Goal: Transaction & Acquisition: Download file/media

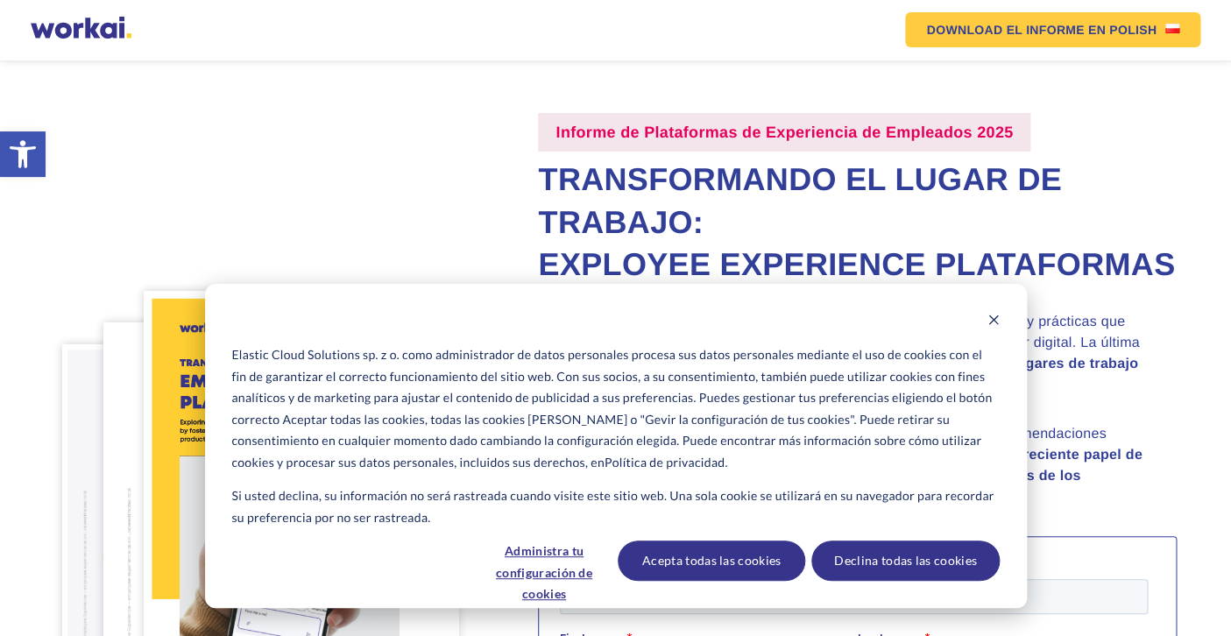
scroll to position [46, 0]
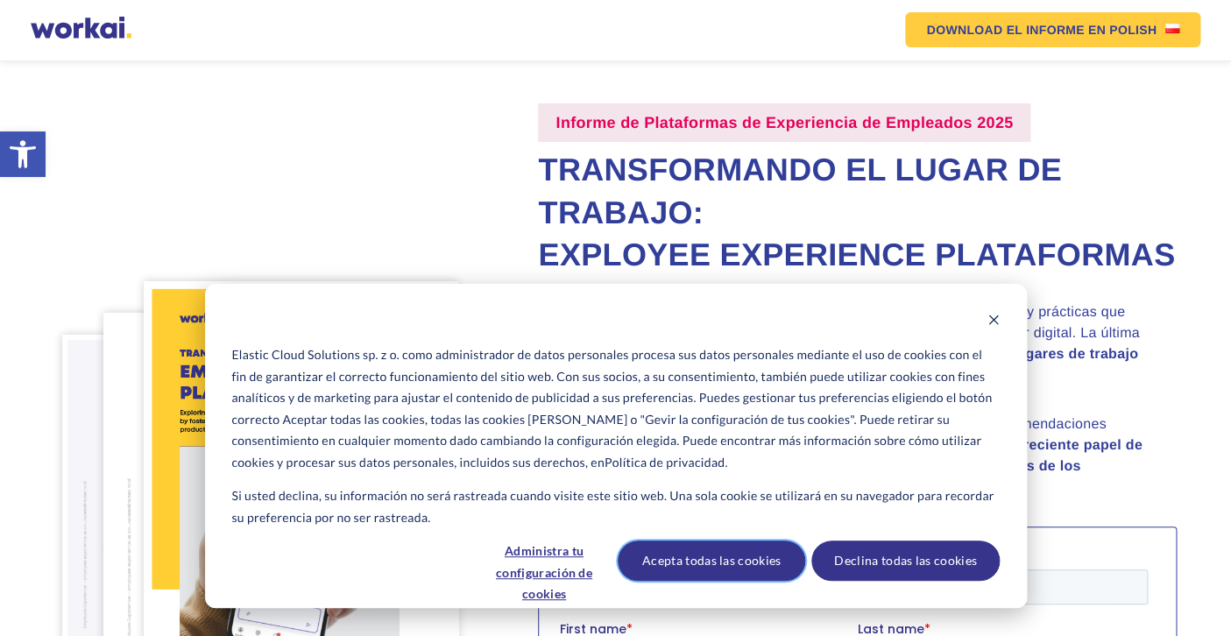
click at [749, 555] on button "Acepta todas las cookies" at bounding box center [711, 561] width 187 height 40
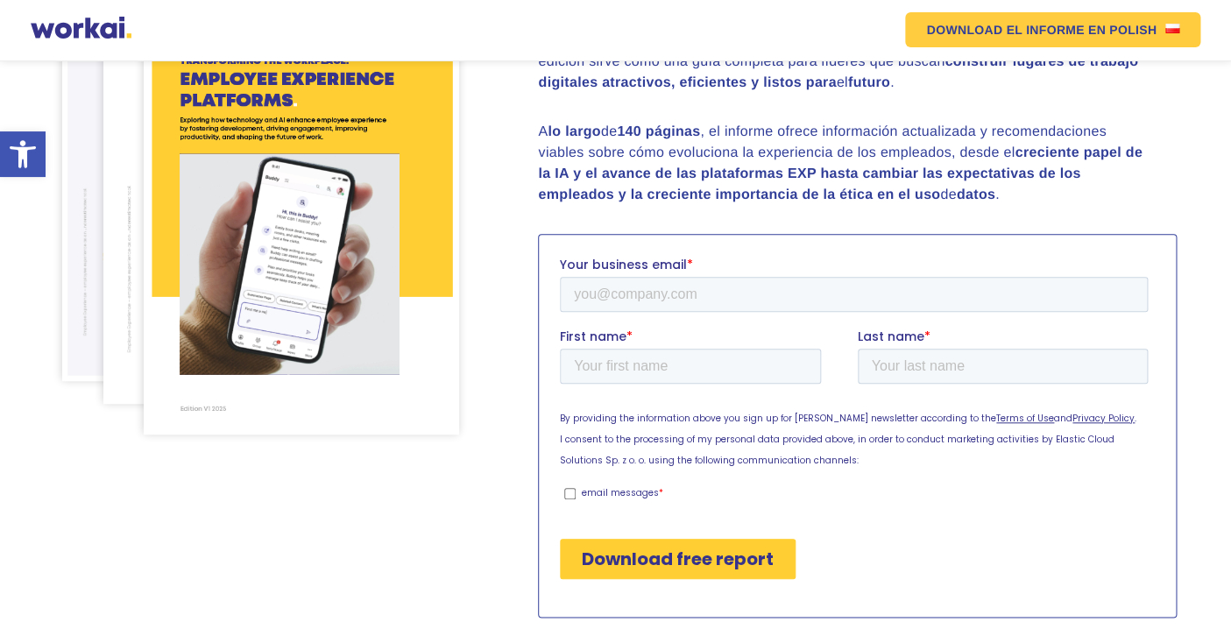
scroll to position [282, 0]
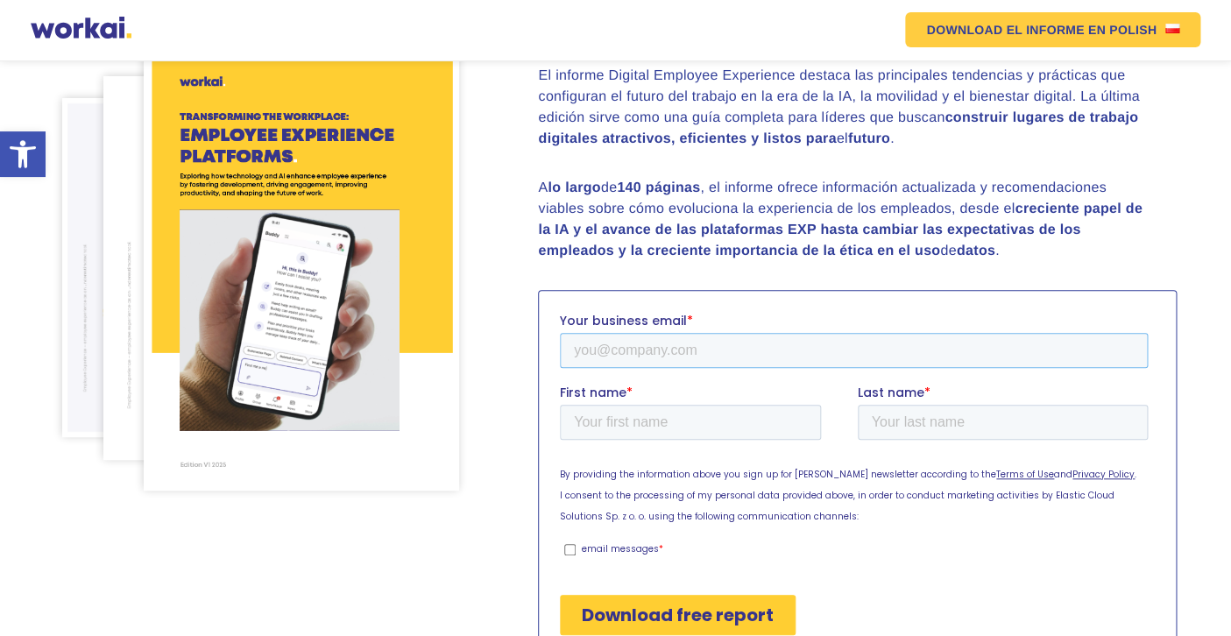
click at [609, 350] on input "Your business email *" at bounding box center [854, 349] width 588 height 35
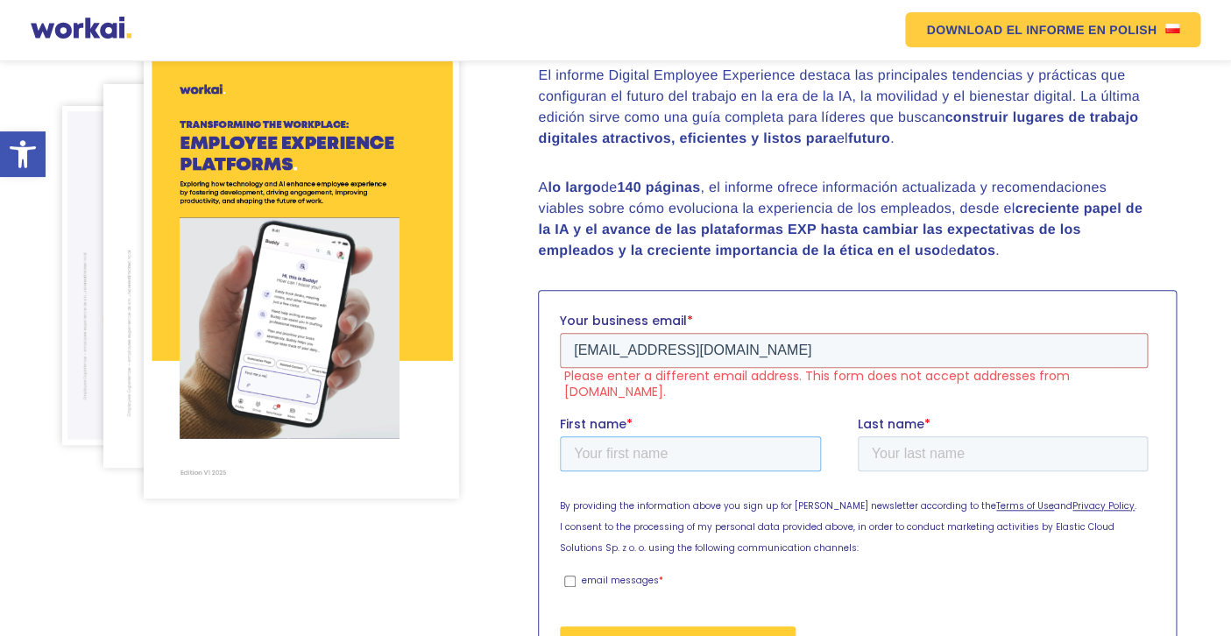
scroll to position [290, 0]
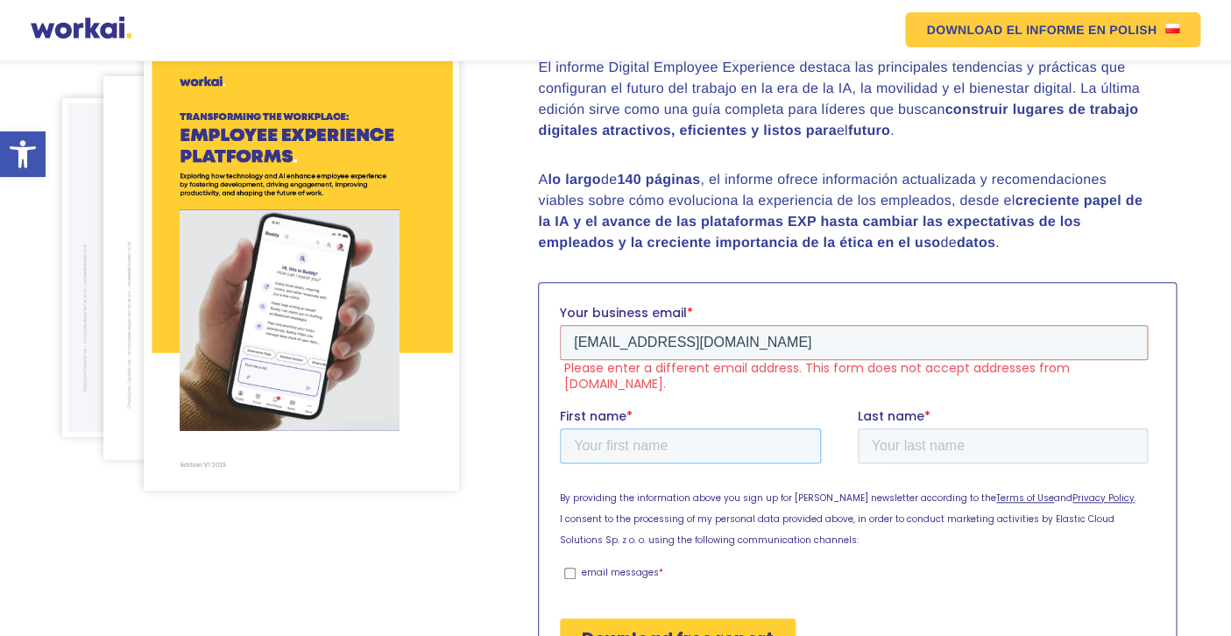
click at [613, 428] on input "First name *" at bounding box center [690, 445] width 261 height 35
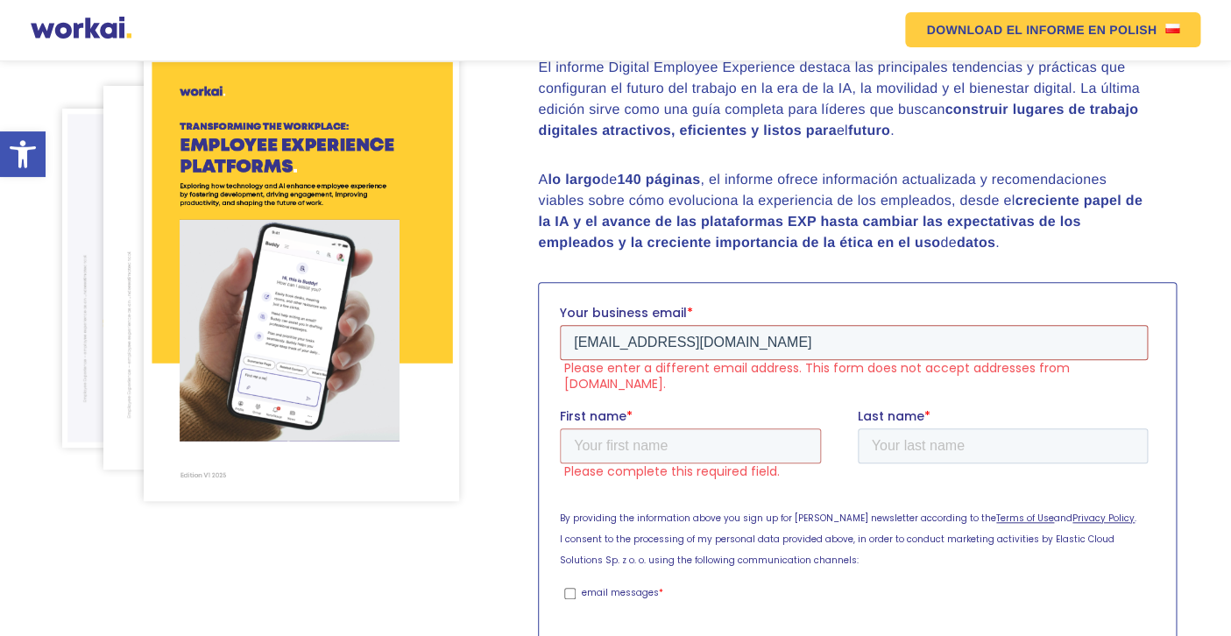
scroll to position [300, 0]
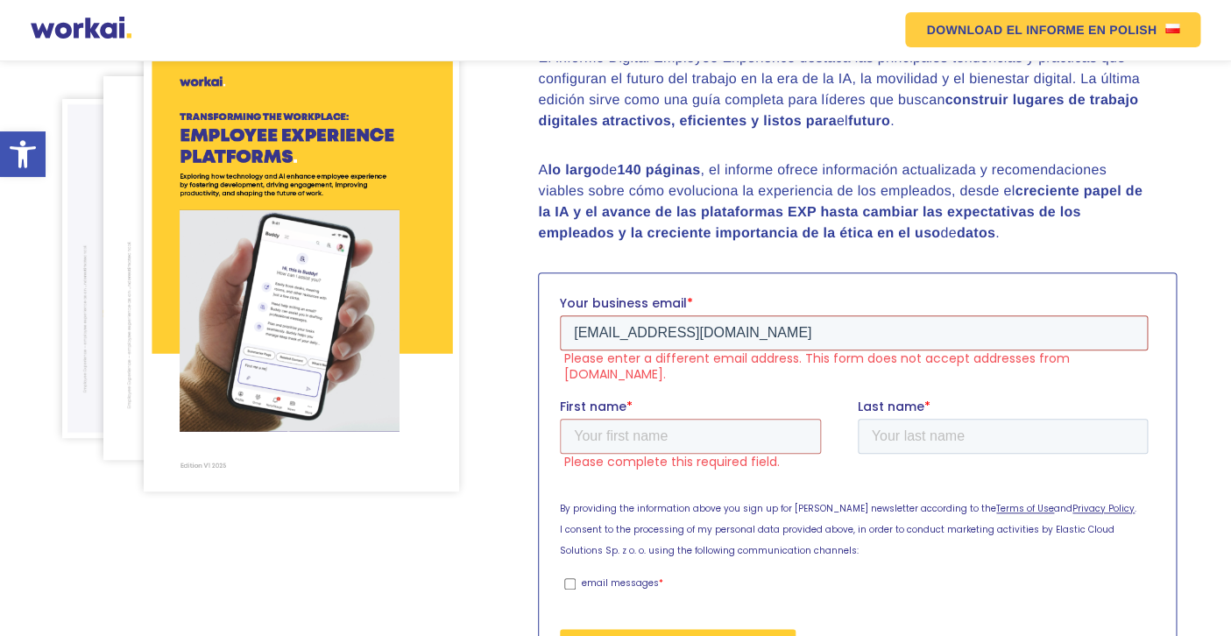
drag, startPoint x: 745, startPoint y: 346, endPoint x: 561, endPoint y: 336, distance: 184.3
click at [561, 336] on input "[EMAIL_ADDRESS][DOMAIN_NAME]" at bounding box center [854, 332] width 588 height 35
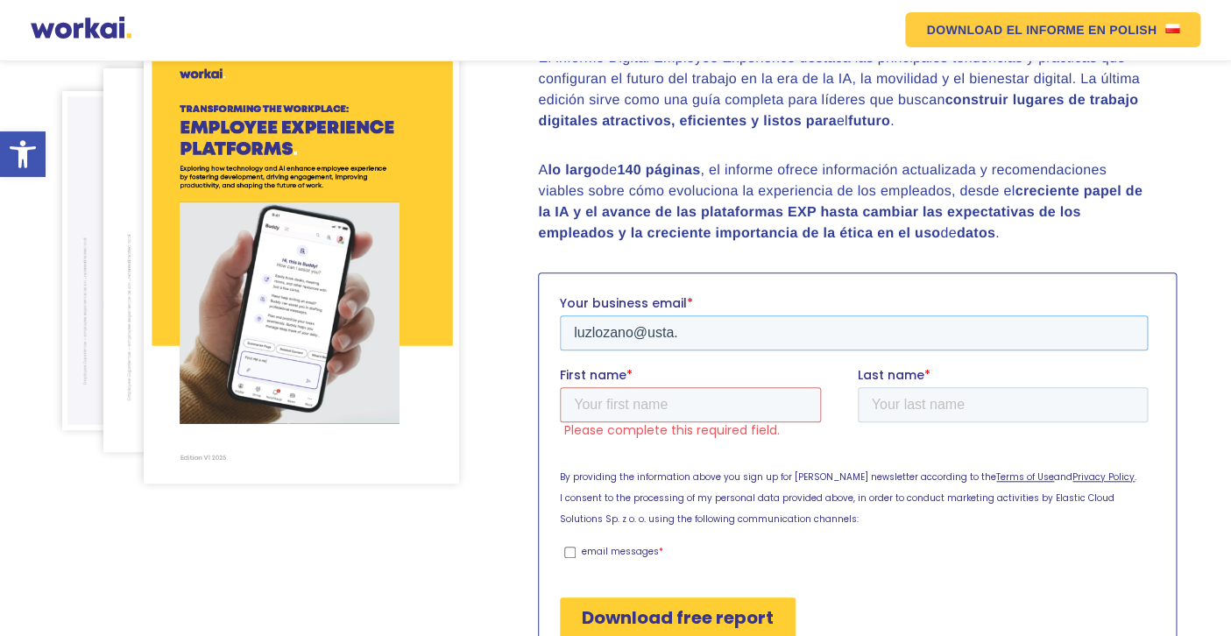
scroll to position [292, 0]
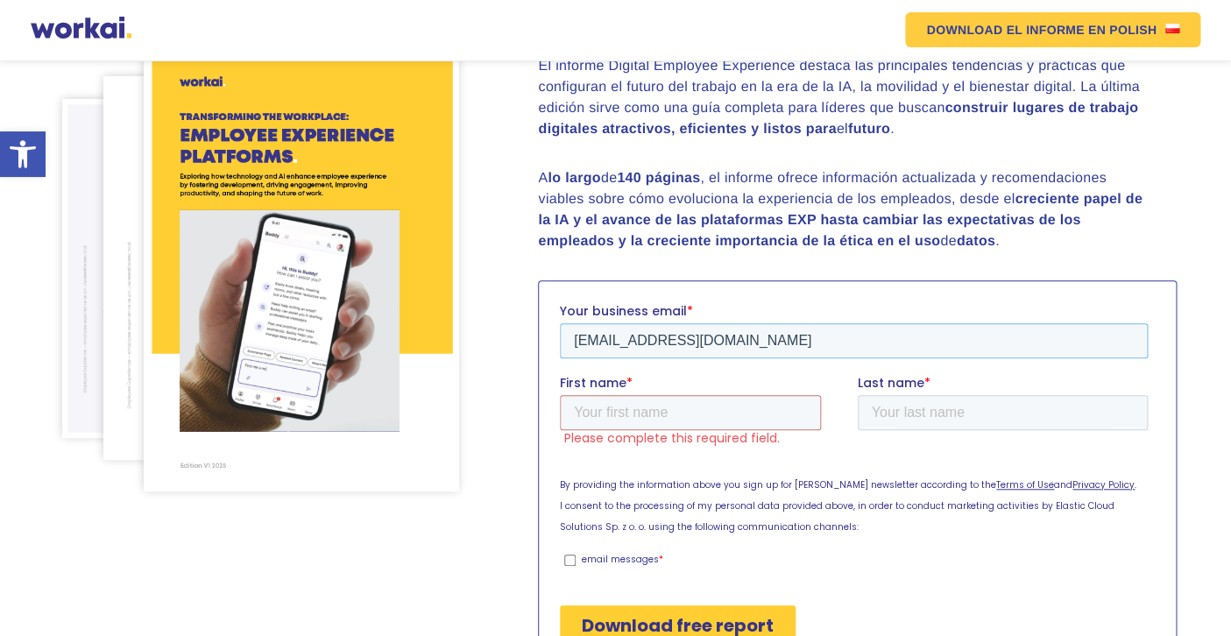
type input "[EMAIL_ADDRESS][DOMAIN_NAME]"
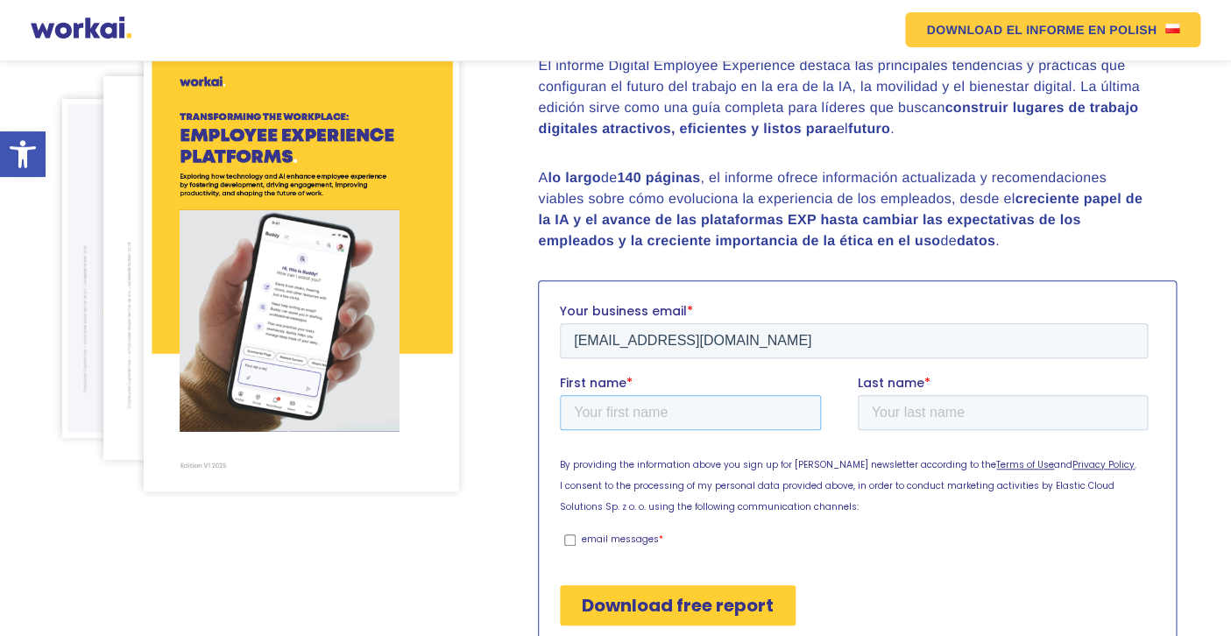
scroll to position [282, 0]
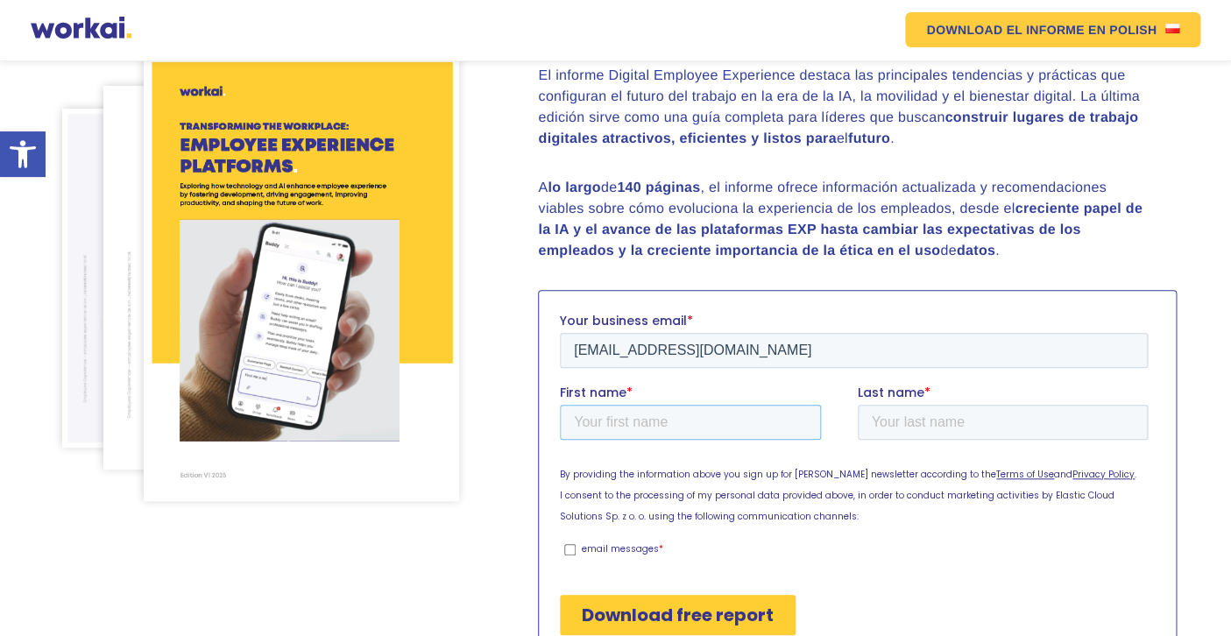
click at [623, 407] on input "First name *" at bounding box center [690, 421] width 261 height 35
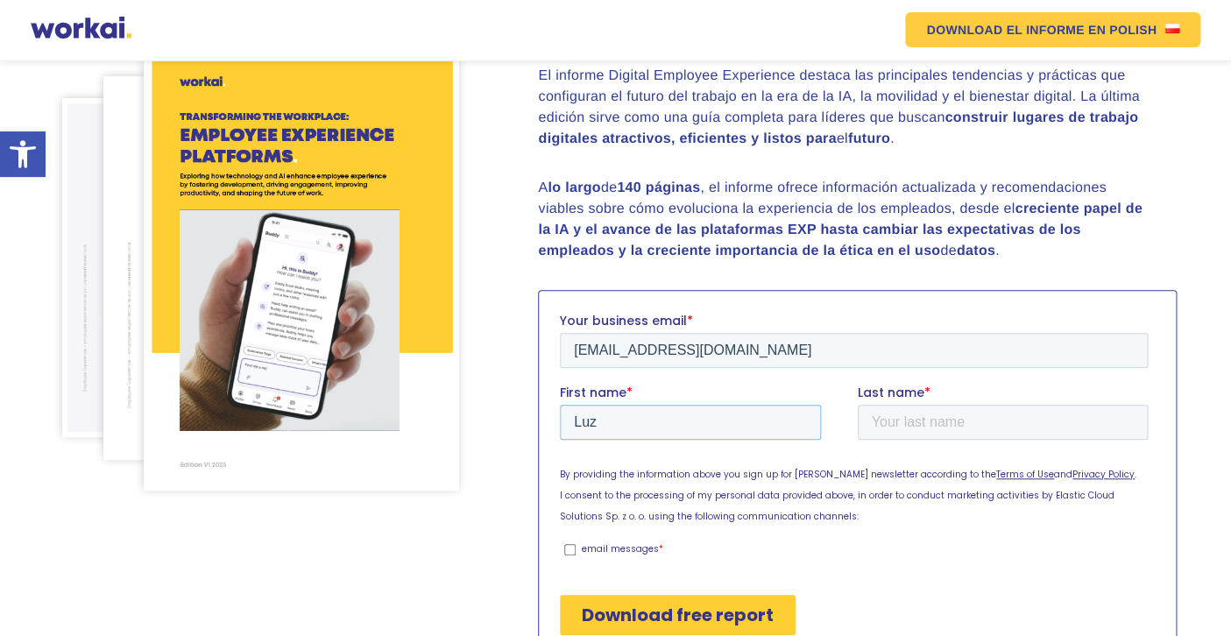
type input "Luz"
click at [944, 414] on input "Last name *" at bounding box center [1003, 421] width 291 height 35
type input "C"
type input "[PERSON_NAME]"
click at [572, 549] on input "email messages *" at bounding box center [569, 548] width 11 height 11
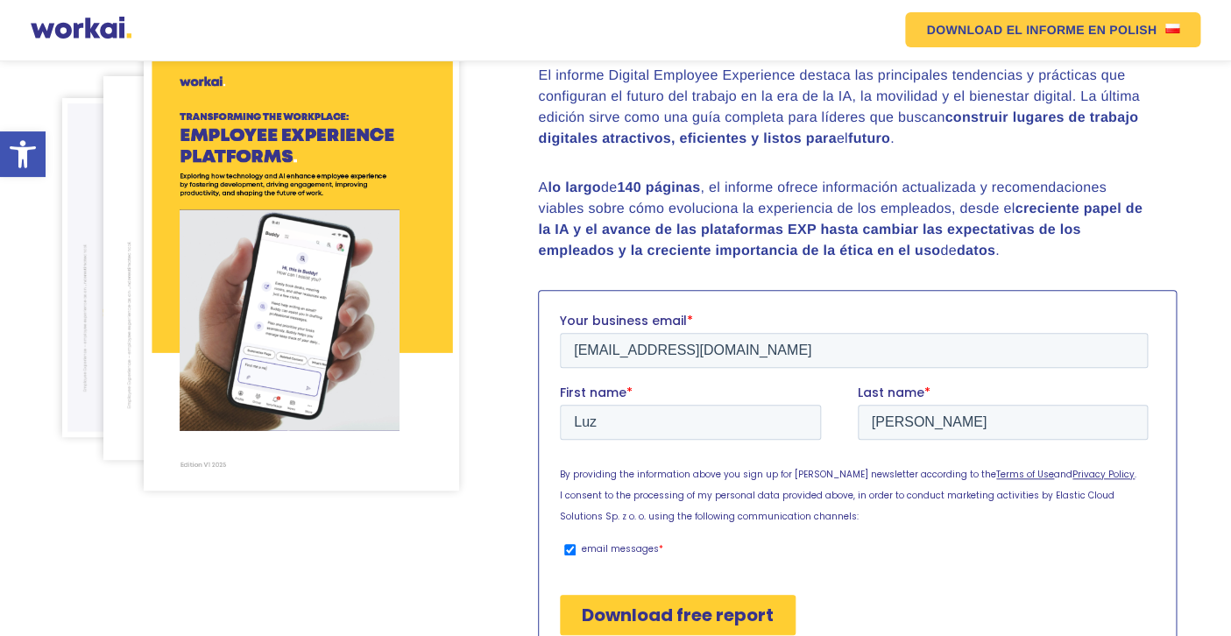
checkbox input "true"
click at [688, 611] on input "Download free report" at bounding box center [678, 614] width 236 height 40
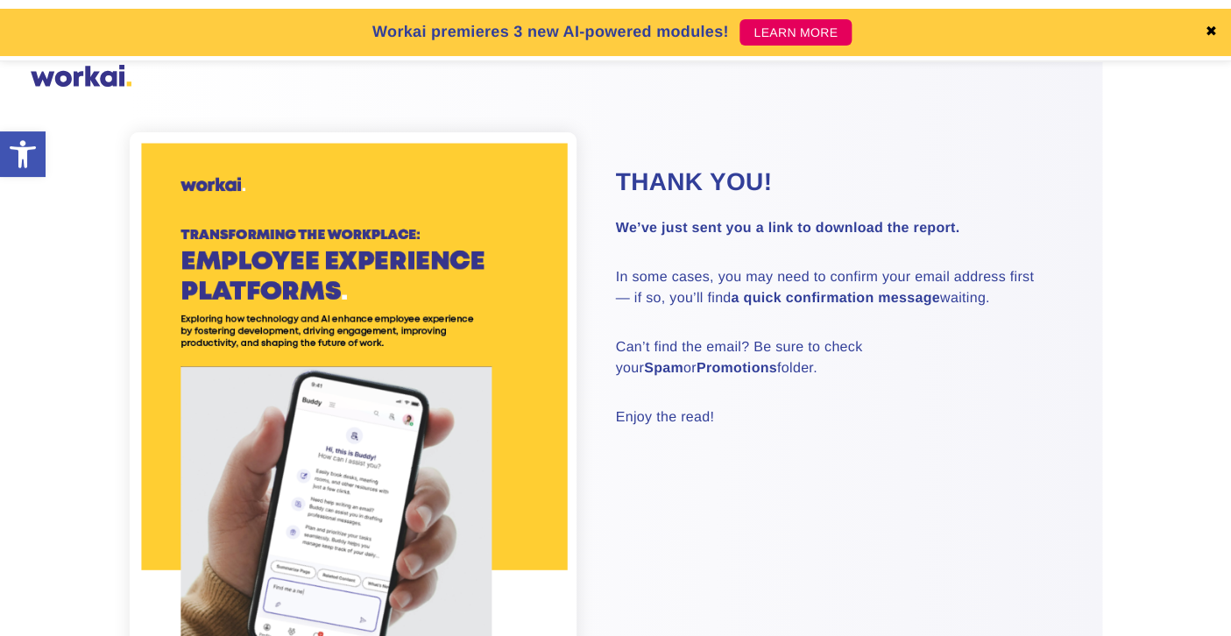
scroll to position [27, 0]
